Goal: Task Accomplishment & Management: Complete application form

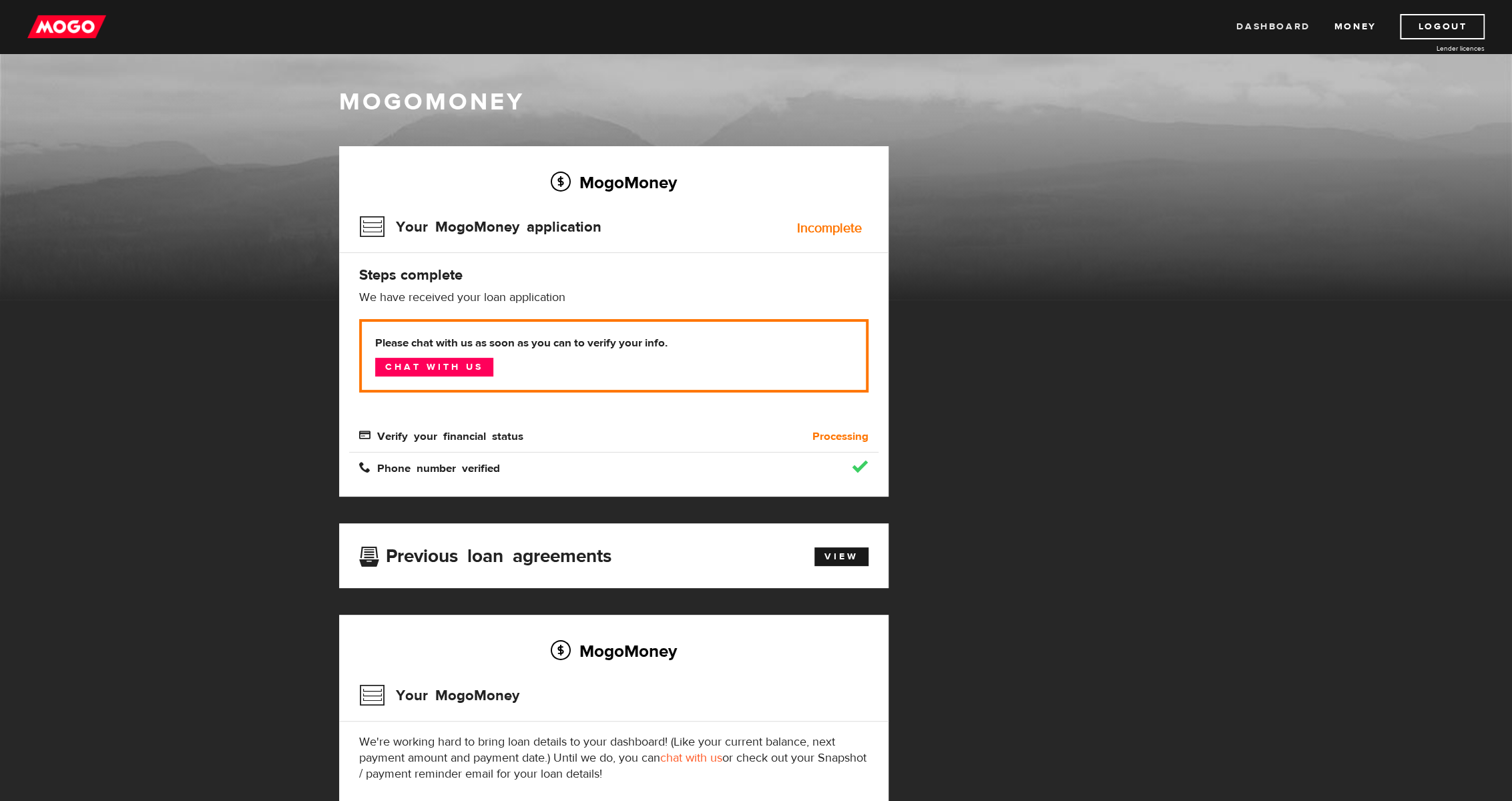
click at [1285, 31] on link "Dashboard" at bounding box center [1273, 26] width 74 height 26
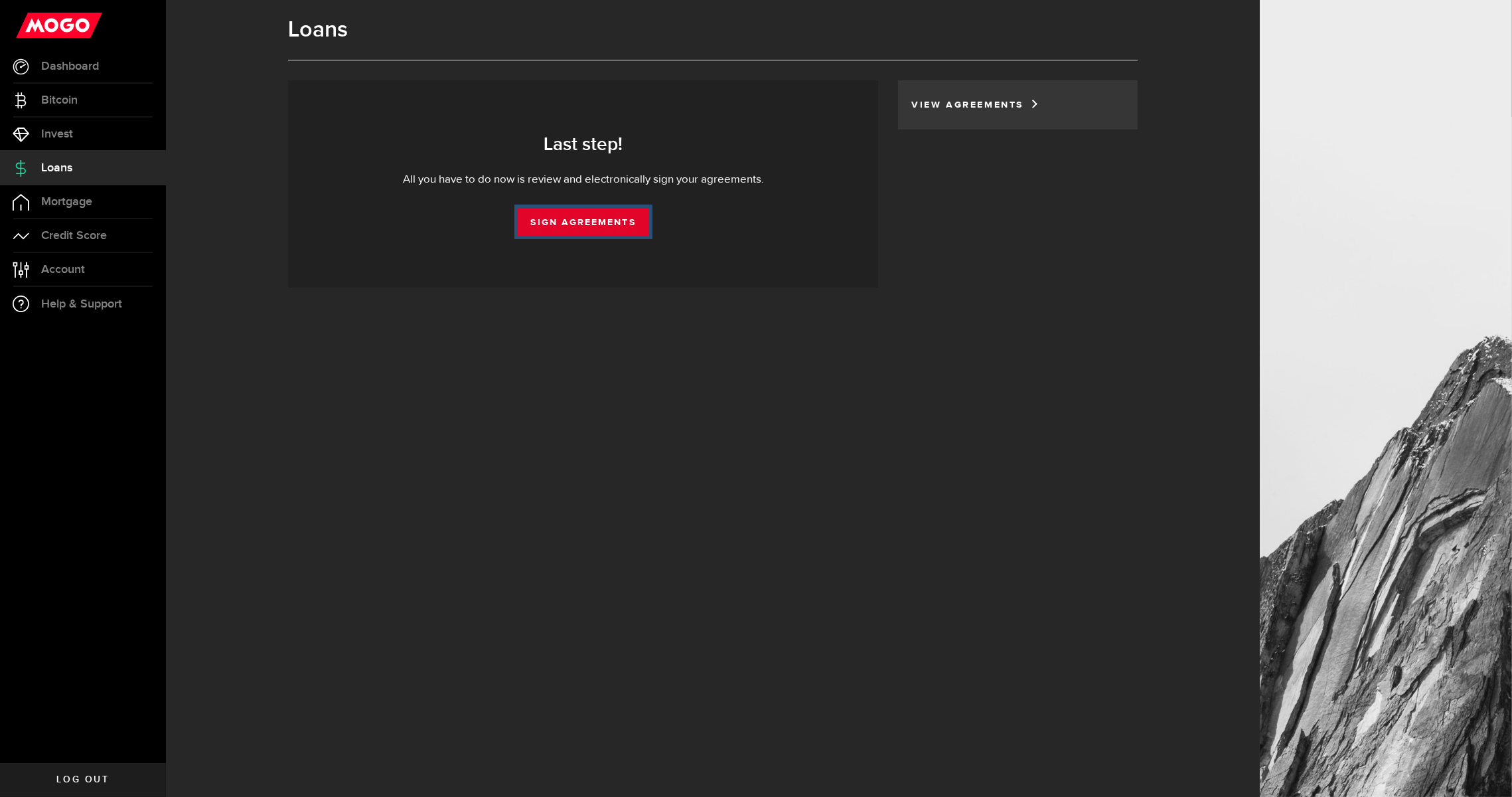
click at [593, 220] on link "Sign Agreements" at bounding box center [583, 222] width 131 height 28
